Goal: Transaction & Acquisition: Purchase product/service

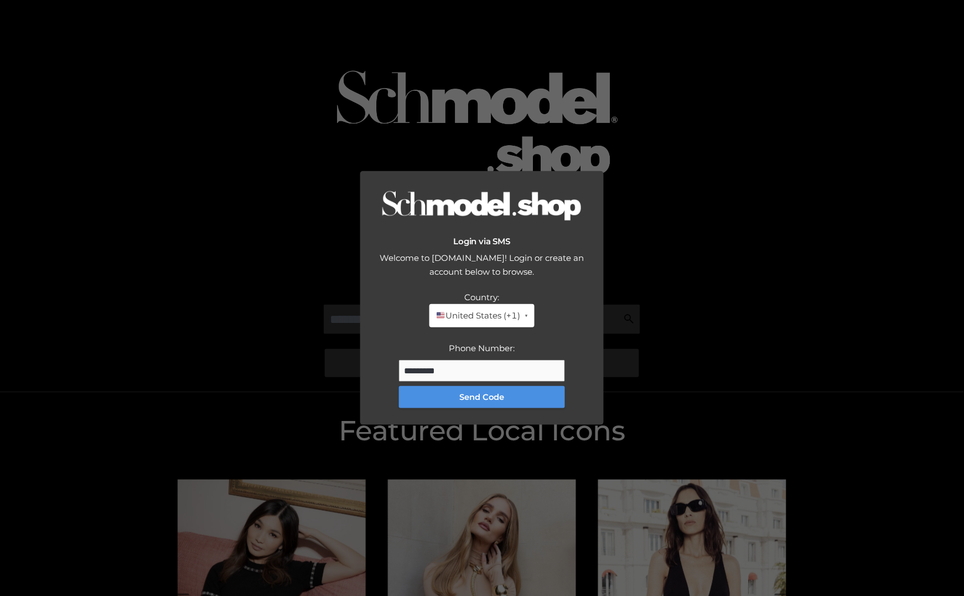
click at [526, 395] on button "Send Code" at bounding box center [482, 397] width 166 height 22
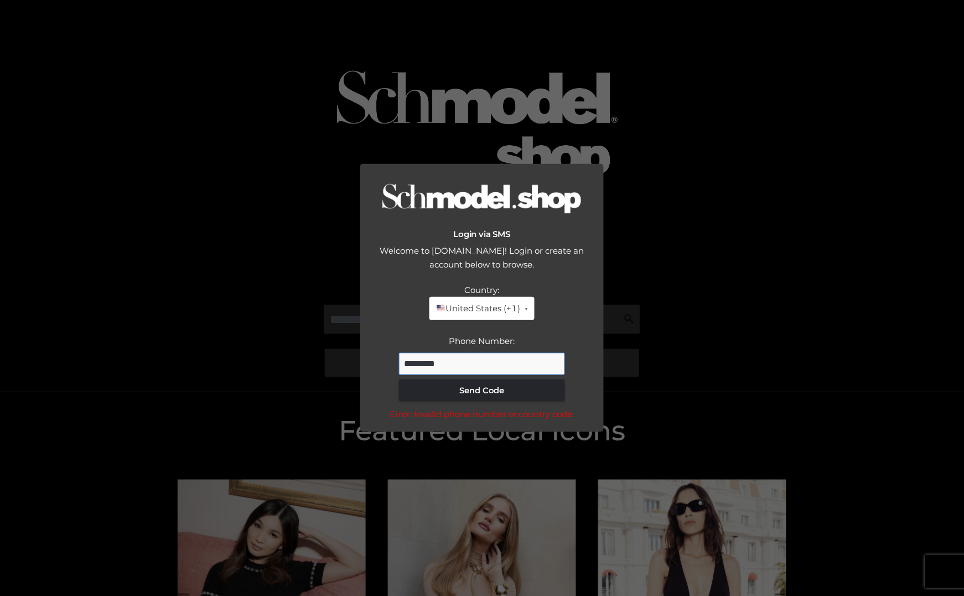
click at [454, 364] on input "*********" at bounding box center [482, 364] width 166 height 22
type input "**********"
click at [511, 382] on button "Send Code" at bounding box center [482, 390] width 166 height 22
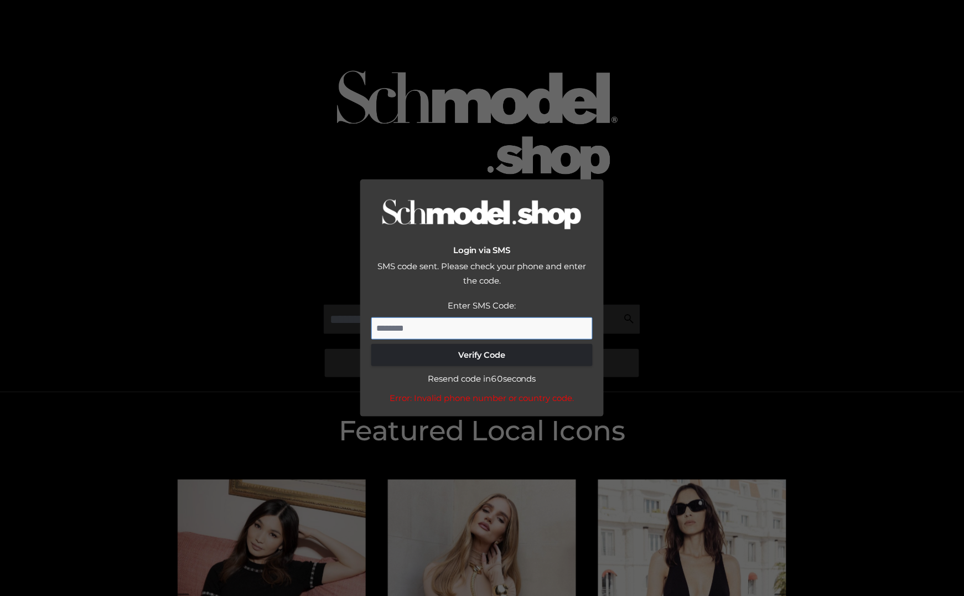
click at [414, 327] on input "Enter SMS Code:" at bounding box center [481, 328] width 221 height 22
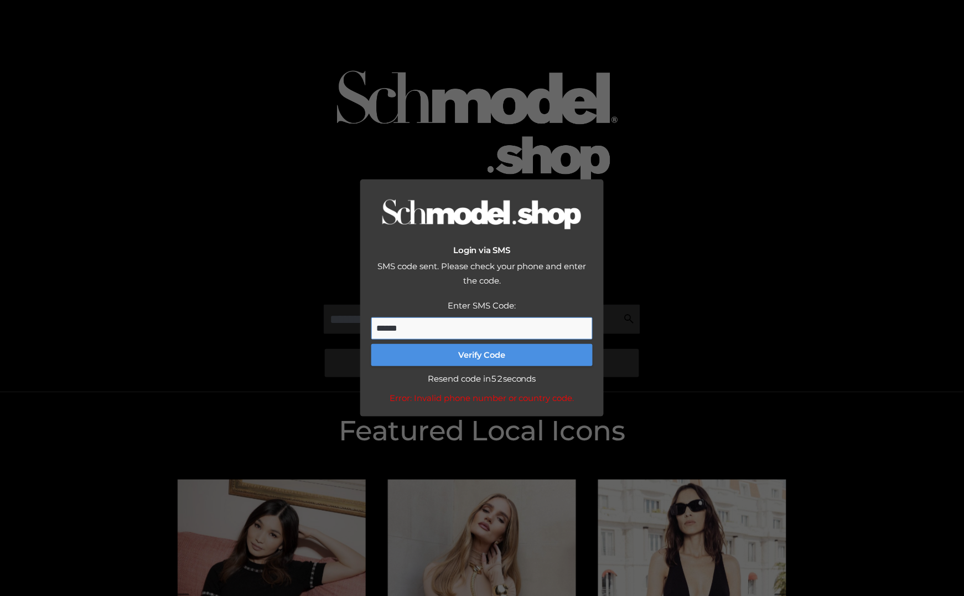
type input "******"
click at [485, 359] on button "Verify Code" at bounding box center [481, 355] width 221 height 22
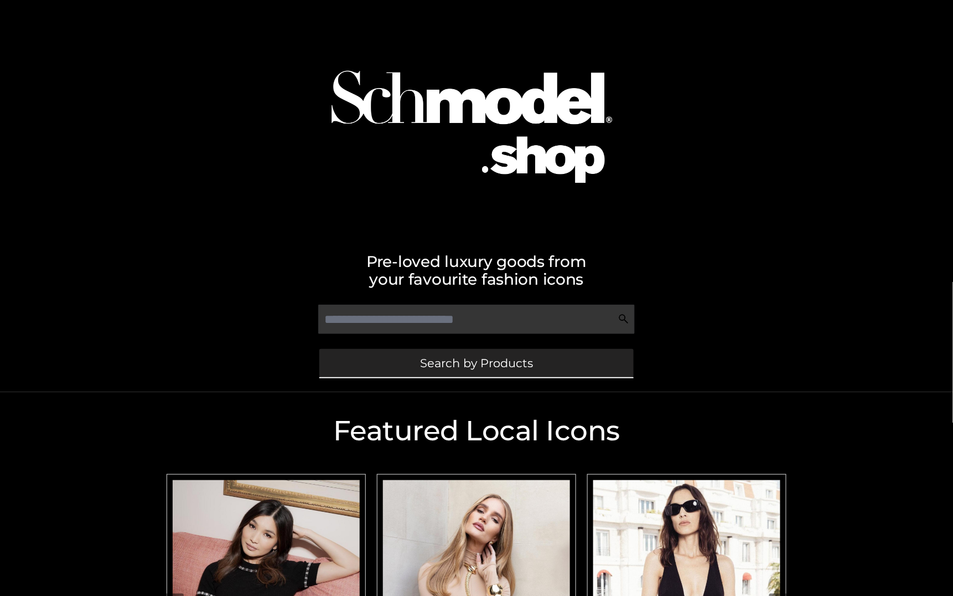
click at [485, 360] on span "Search by Products" at bounding box center [476, 363] width 113 height 12
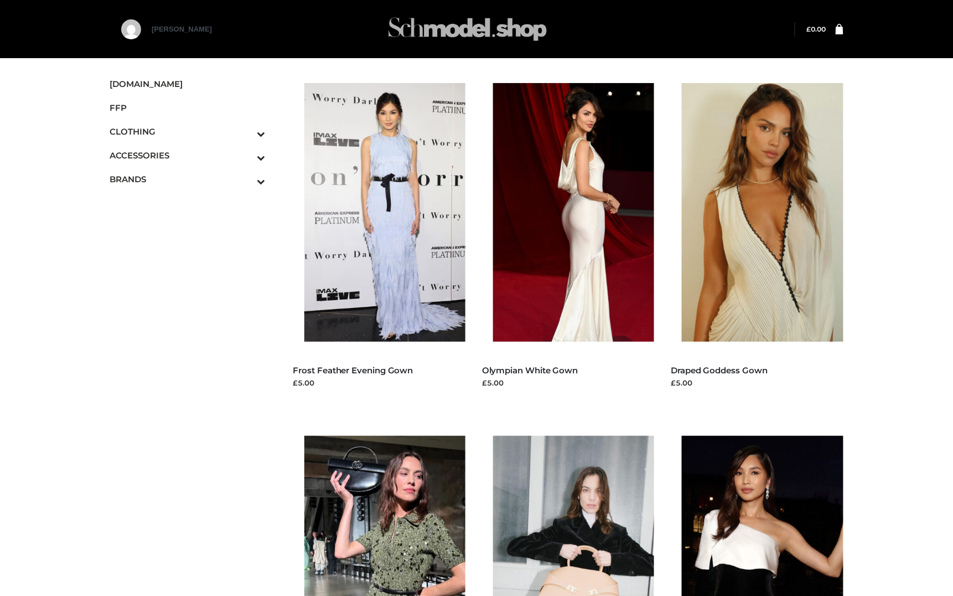
click at [482, 37] on img at bounding box center [468, 29] width 166 height 44
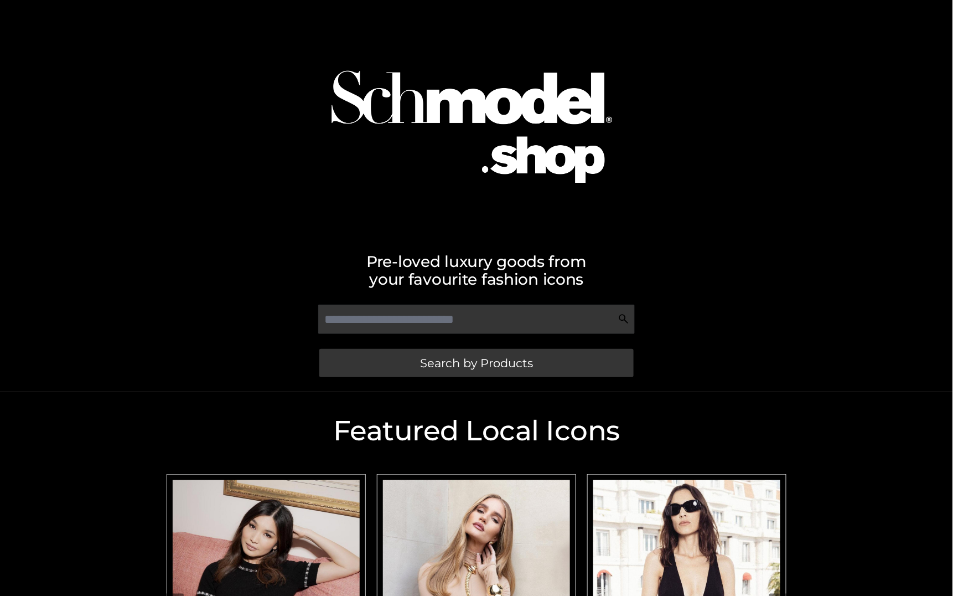
scroll to position [251, 0]
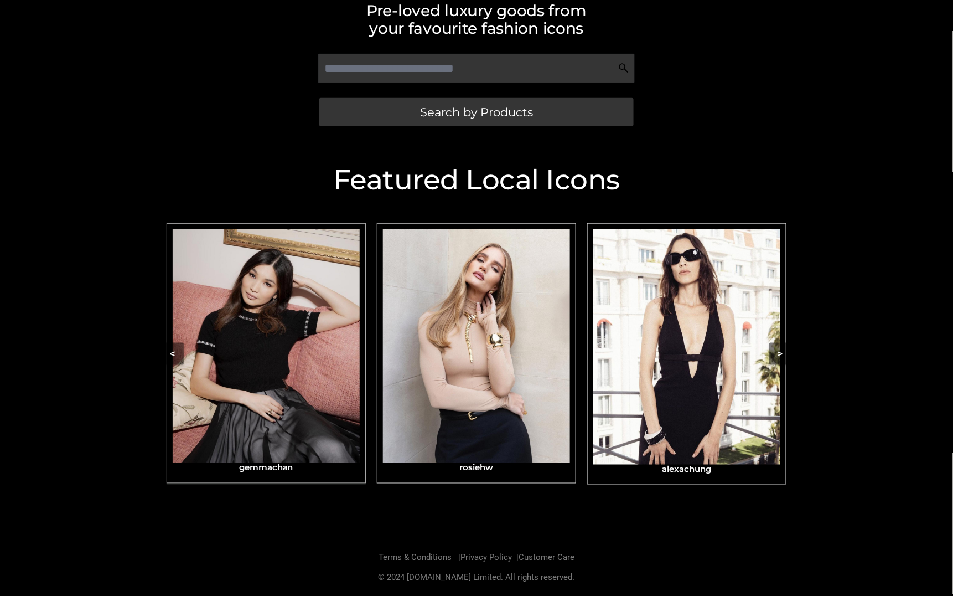
click at [327, 395] on img "Carousel Navigation" at bounding box center [266, 346] width 187 height 234
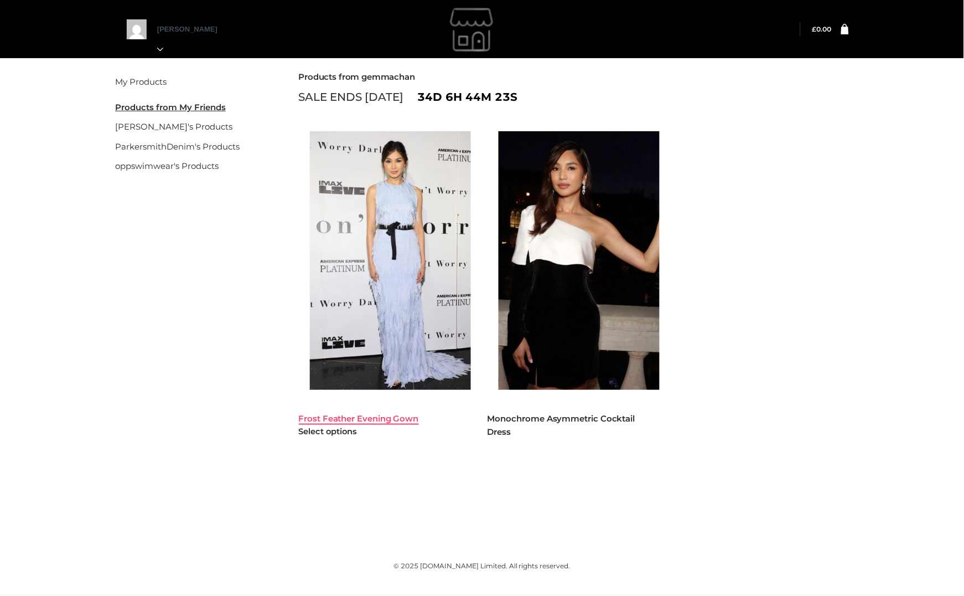
click at [359, 415] on link "Frost Feather Evening Gown" at bounding box center [359, 418] width 120 height 11
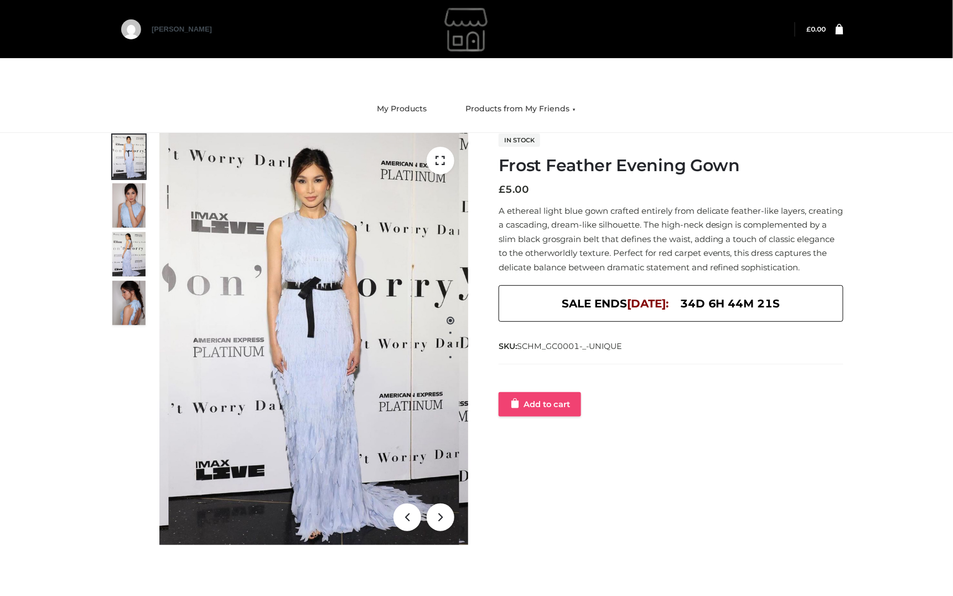
click at [547, 407] on link "Add to cart" at bounding box center [540, 404] width 82 height 24
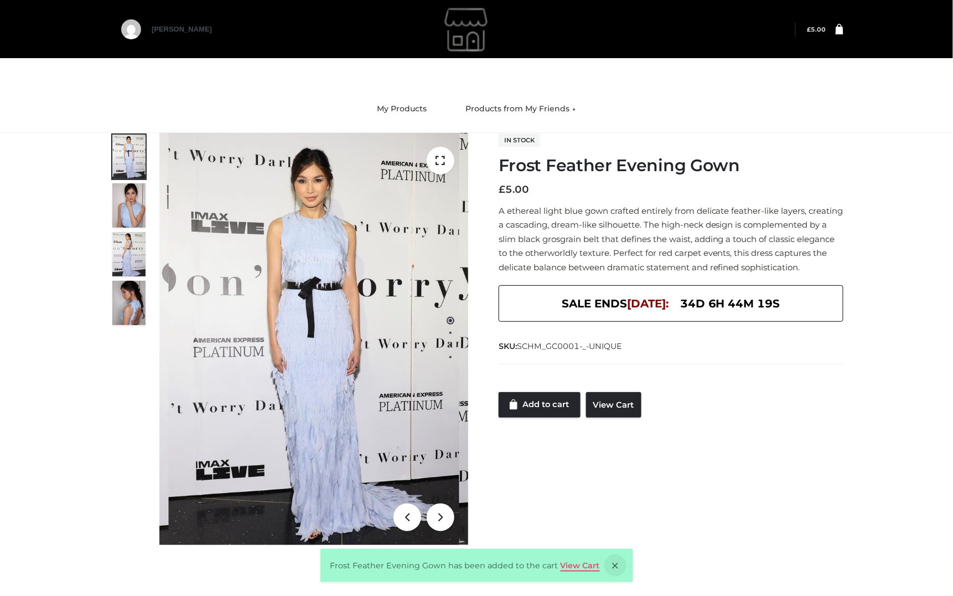
click at [566, 561] on link "View Cart" at bounding box center [580, 565] width 39 height 10
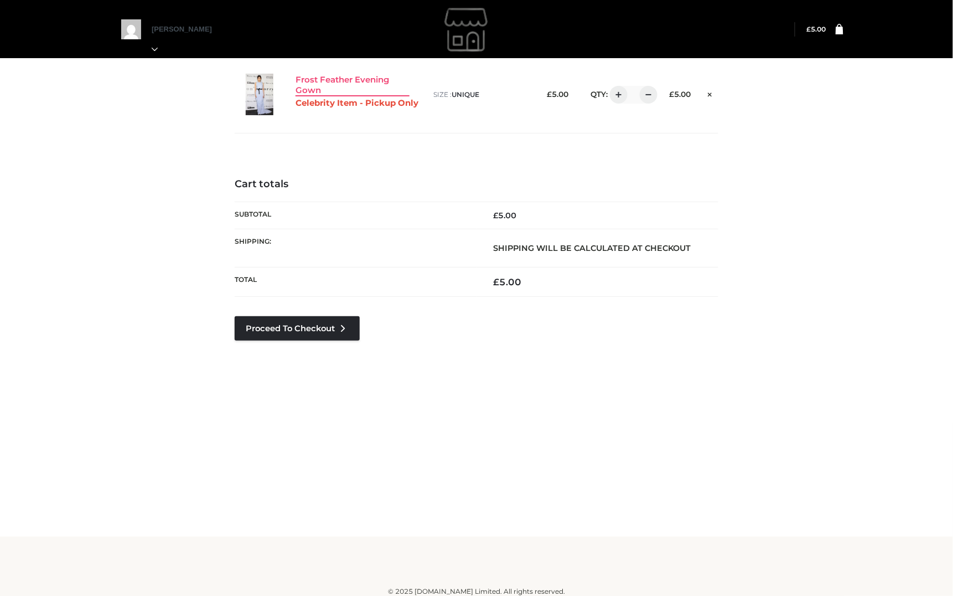
click at [297, 82] on link "Frost Feather Evening Gown" at bounding box center [353, 85] width 114 height 21
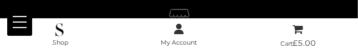
click at [25, 35] on button at bounding box center [19, 22] width 25 height 28
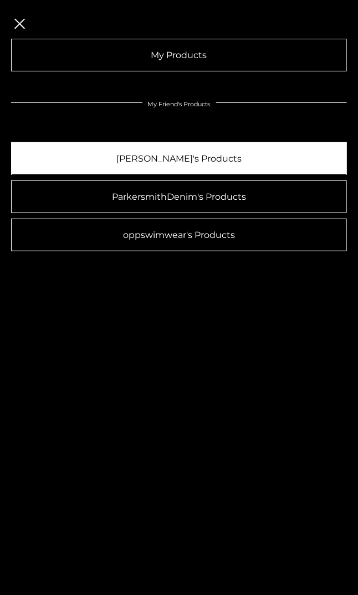
click at [127, 168] on link "[PERSON_NAME]'s Products" at bounding box center [178, 158] width 335 height 33
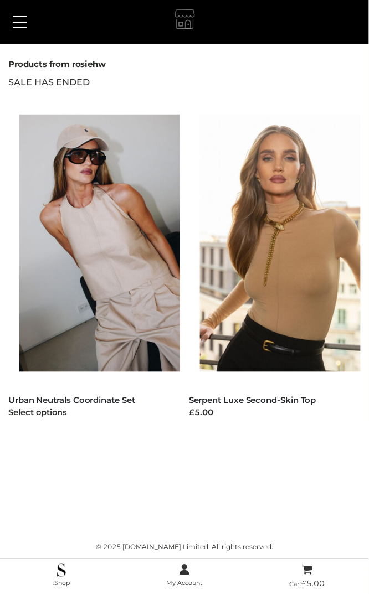
click at [66, 366] on img at bounding box center [105, 243] width 172 height 257
click at [65, 402] on link "Urban Neutrals Coordinate Set" at bounding box center [71, 400] width 127 height 11
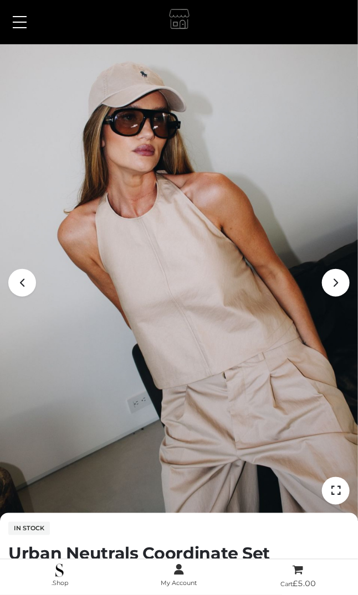
scroll to position [190, 0]
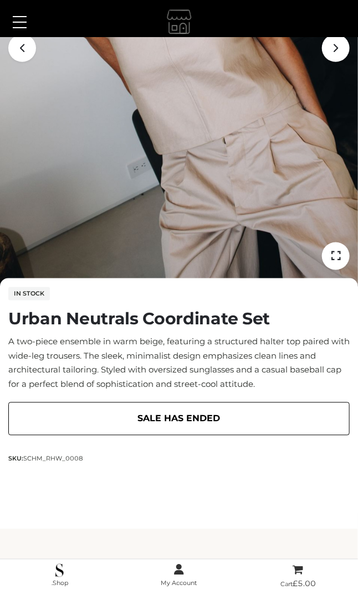
click at [133, 423] on div "SALE HAS ENDED" at bounding box center [178, 418] width 341 height 33
click at [14, 16] on span at bounding box center [20, 16] width 14 height 1
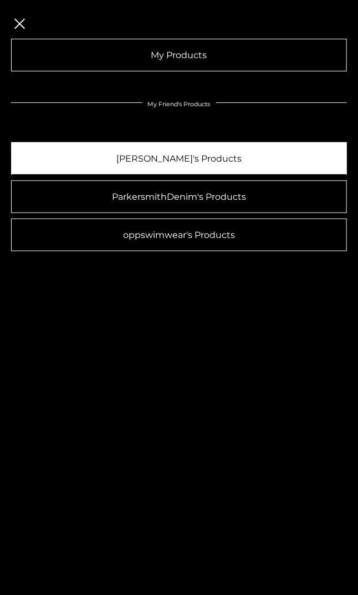
click at [87, 161] on link "[PERSON_NAME]'s Products" at bounding box center [178, 158] width 335 height 33
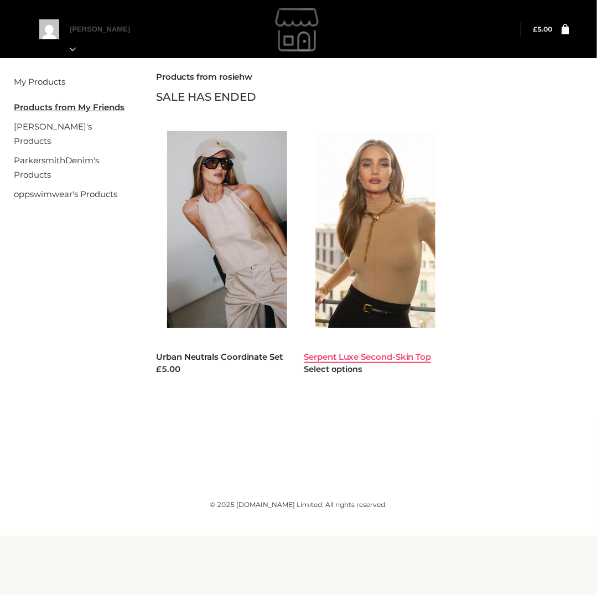
click at [364, 353] on link "Serpent Luxe Second-Skin Top" at bounding box center [367, 356] width 127 height 11
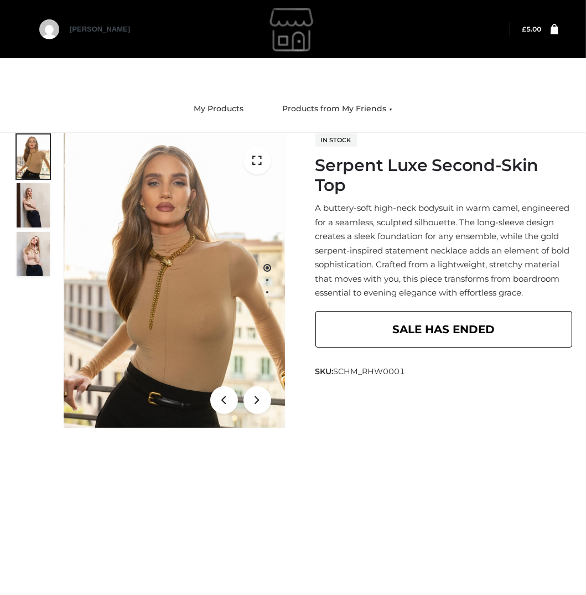
click at [380, 311] on div "SALE HAS ENDED" at bounding box center [444, 329] width 257 height 37
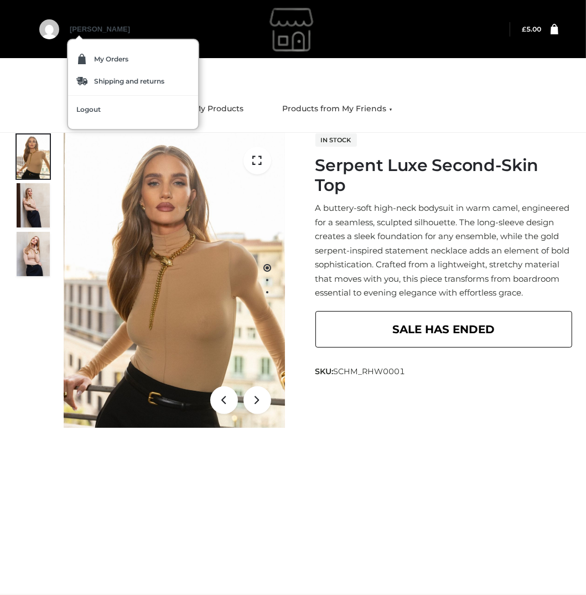
click at [79, 27] on link "[PERSON_NAME]" at bounding box center [100, 39] width 60 height 28
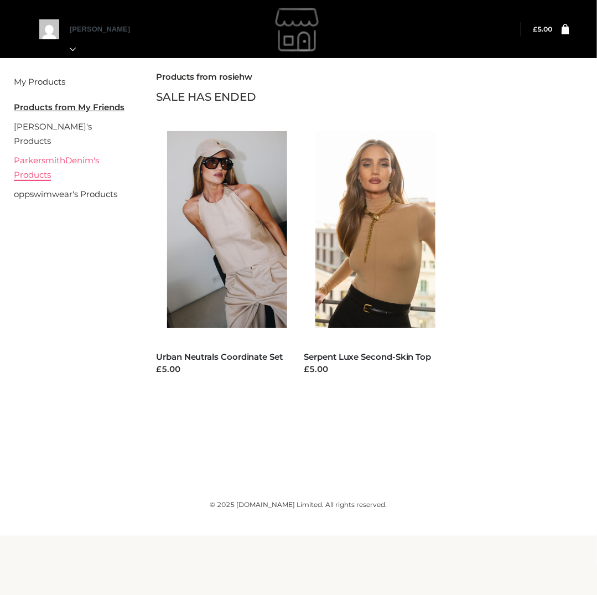
click at [42, 155] on link "ParkersmithDenim's Products" at bounding box center [56, 167] width 85 height 25
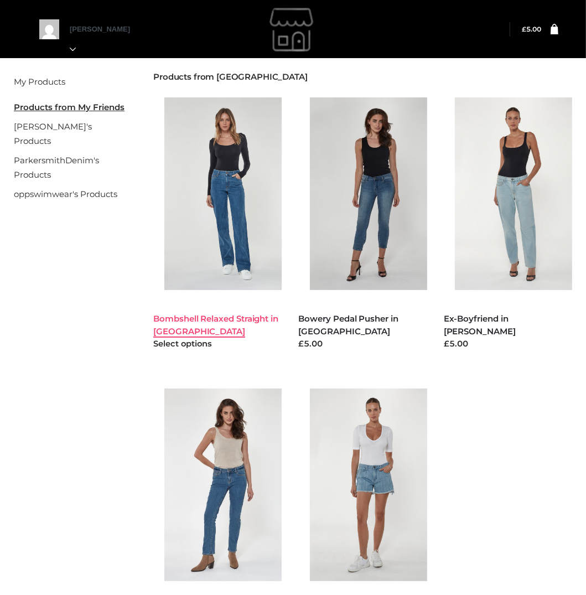
click at [218, 316] on link "Bombshell Relaxed Straight in [GEOGRAPHIC_DATA]" at bounding box center [215, 324] width 125 height 23
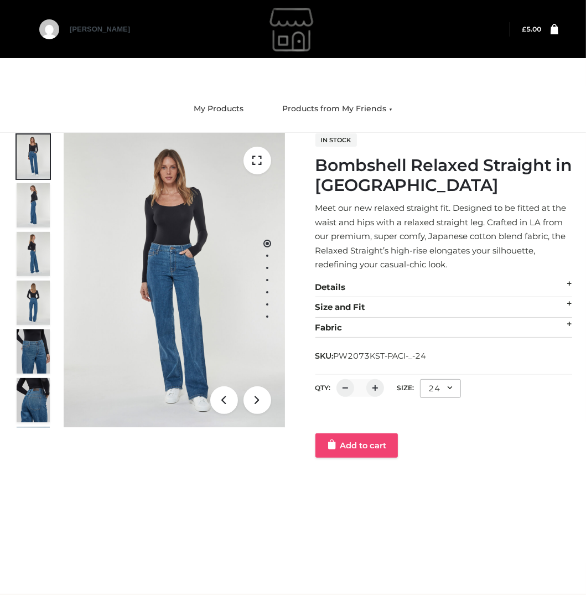
click at [359, 444] on link "Add to cart" at bounding box center [357, 445] width 82 height 24
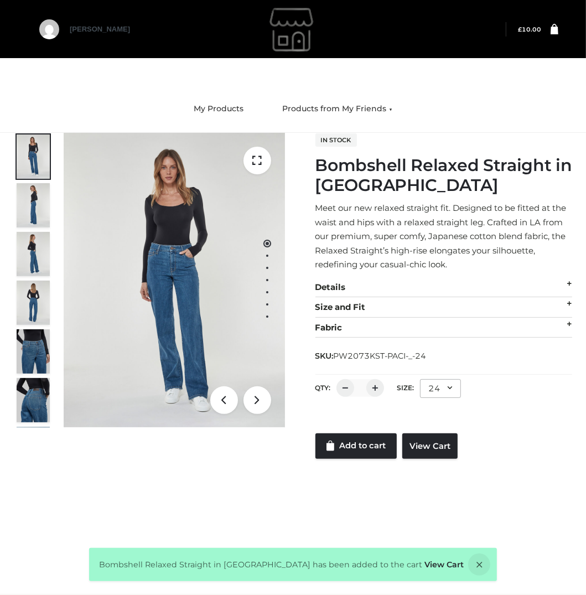
click at [539, 26] on bdi "£ 10.00" at bounding box center [529, 29] width 23 height 7
click at [557, 29] on icon at bounding box center [555, 28] width 8 height 11
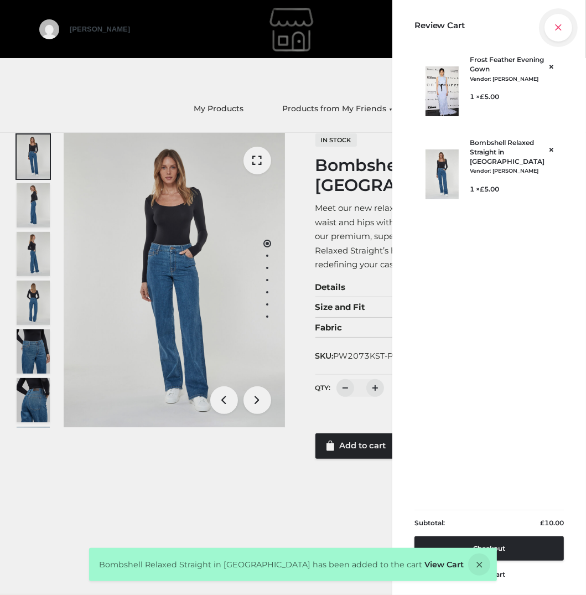
click at [556, 29] on icon at bounding box center [559, 28] width 28 height 28
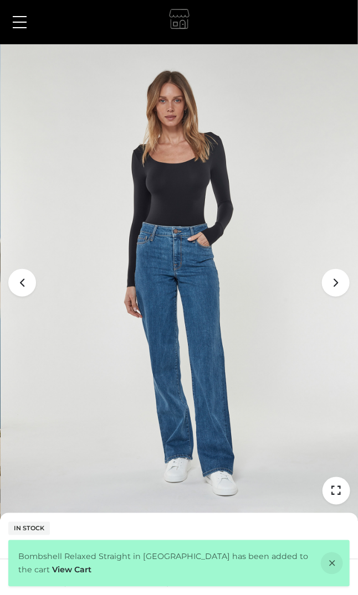
click at [15, 27] on span at bounding box center [20, 27] width 14 height 1
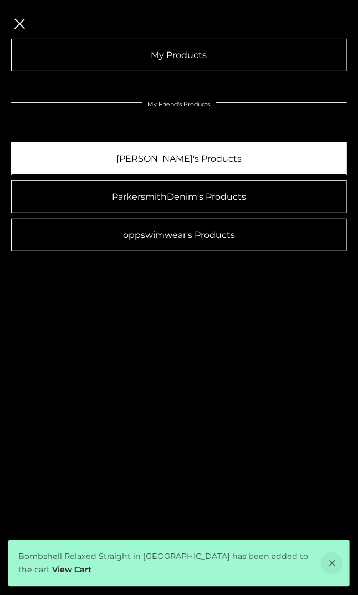
click at [123, 162] on link "[PERSON_NAME]'s Products" at bounding box center [178, 158] width 335 height 33
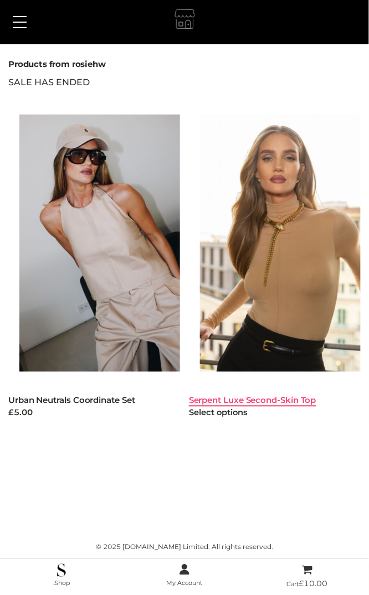
click at [221, 403] on link "Serpent Luxe Second-Skin Top" at bounding box center [252, 400] width 127 height 11
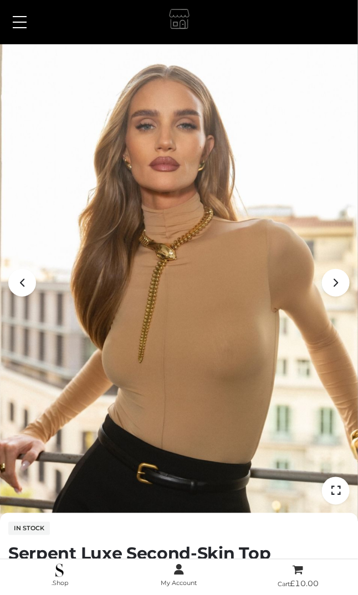
scroll to position [218, 0]
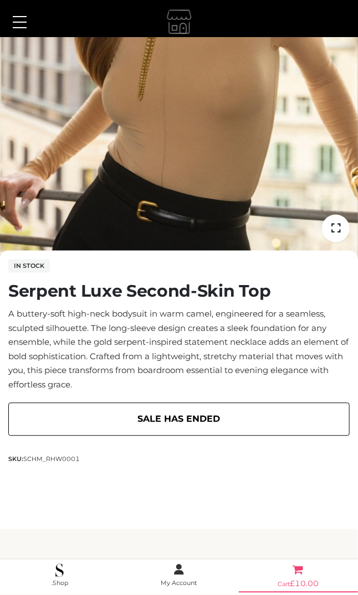
click at [296, 575] on icon at bounding box center [298, 569] width 11 height 13
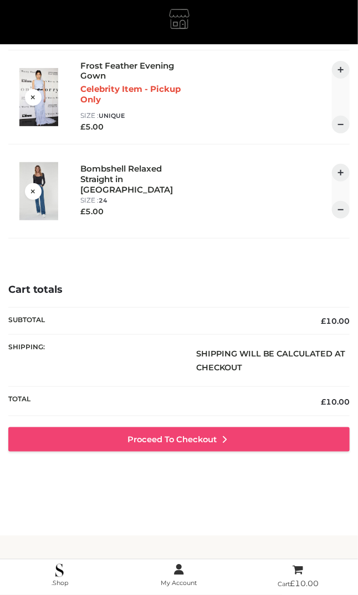
click at [233, 438] on link "Proceed to Checkout" at bounding box center [178, 439] width 341 height 24
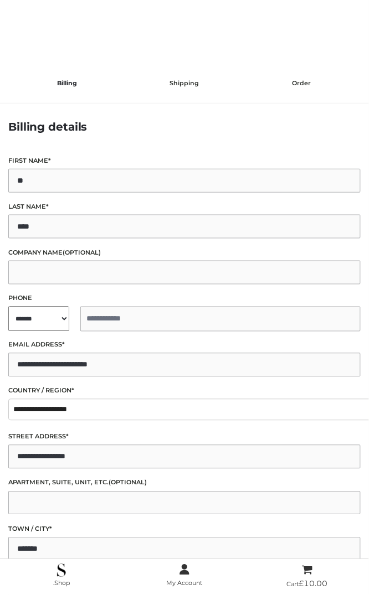
click at [230, 438] on label "Street address *" at bounding box center [184, 437] width 352 height 11
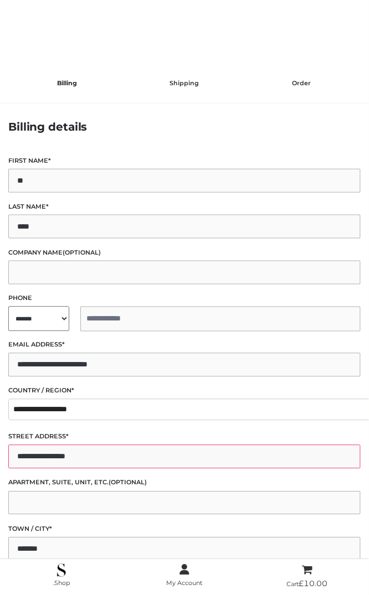
click at [230, 445] on input "**********" at bounding box center [184, 457] width 352 height 24
select select "**"
type input "**********"
select select "**"
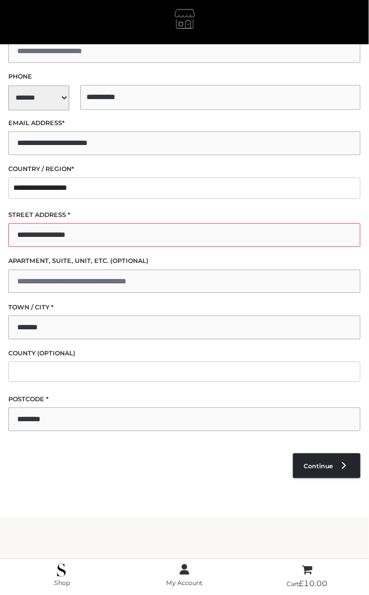
scroll to position [235, 0]
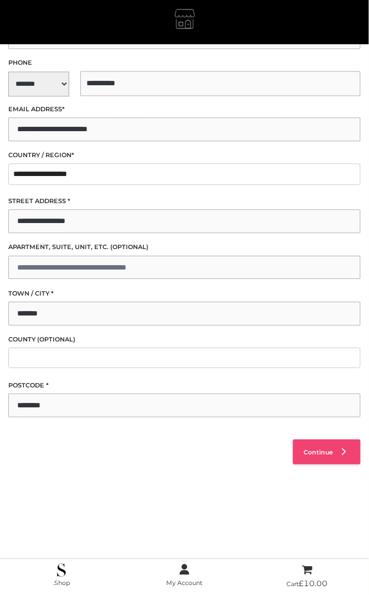
click at [323, 452] on link "Continue" at bounding box center [327, 452] width 68 height 25
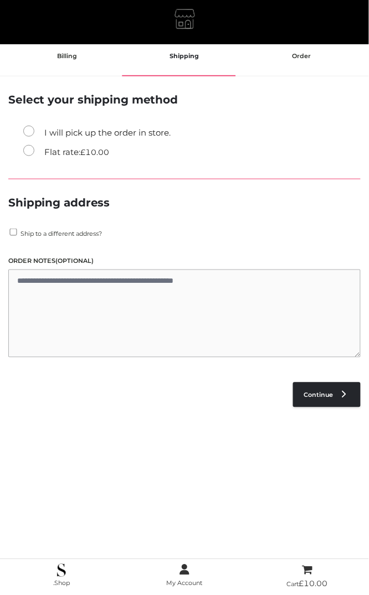
scroll to position [22, 0]
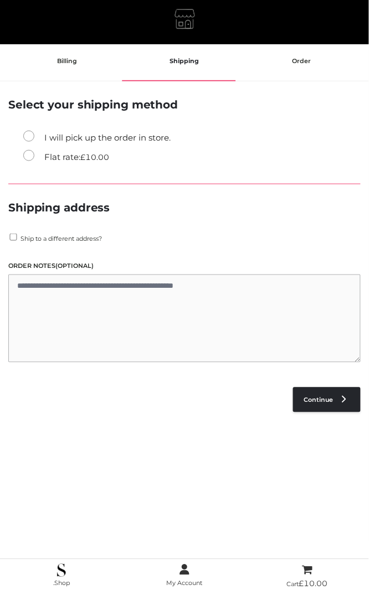
drag, startPoint x: 165, startPoint y: 252, endPoint x: 136, endPoint y: 216, distance: 46.5
click at [164, 251] on div "**********" at bounding box center [184, 232] width 352 height 268
click at [84, 159] on span "£" at bounding box center [82, 157] width 5 height 10
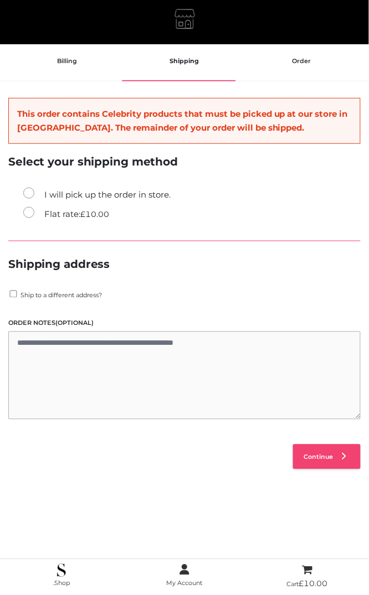
click at [319, 453] on span "Continue" at bounding box center [318, 457] width 29 height 8
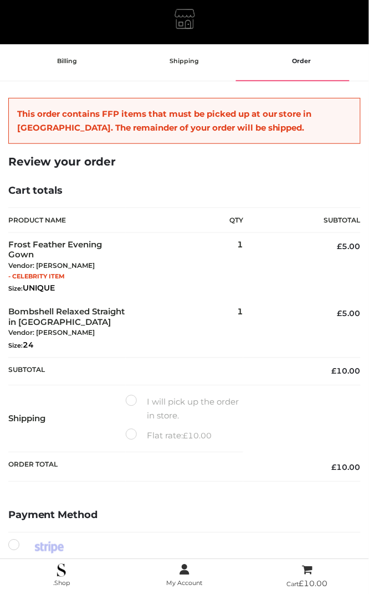
scroll to position [289, 0]
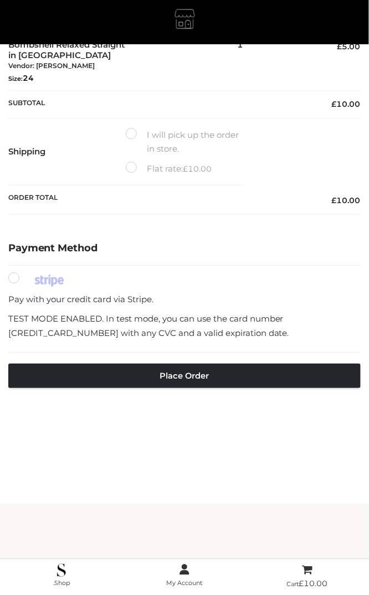
click at [178, 169] on label "Flat rate: £ 10.00" at bounding box center [169, 169] width 86 height 14
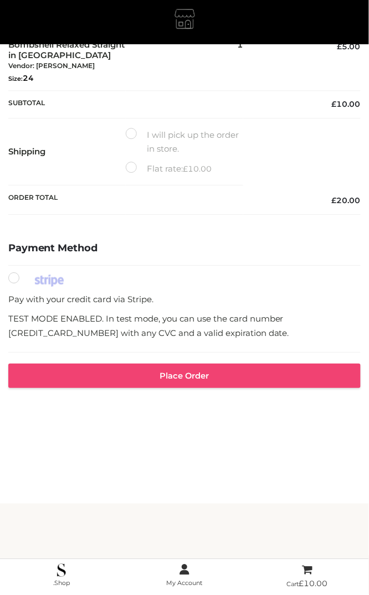
click at [204, 365] on button "Place order" at bounding box center [184, 376] width 352 height 24
